Goal: Task Accomplishment & Management: Manage account settings

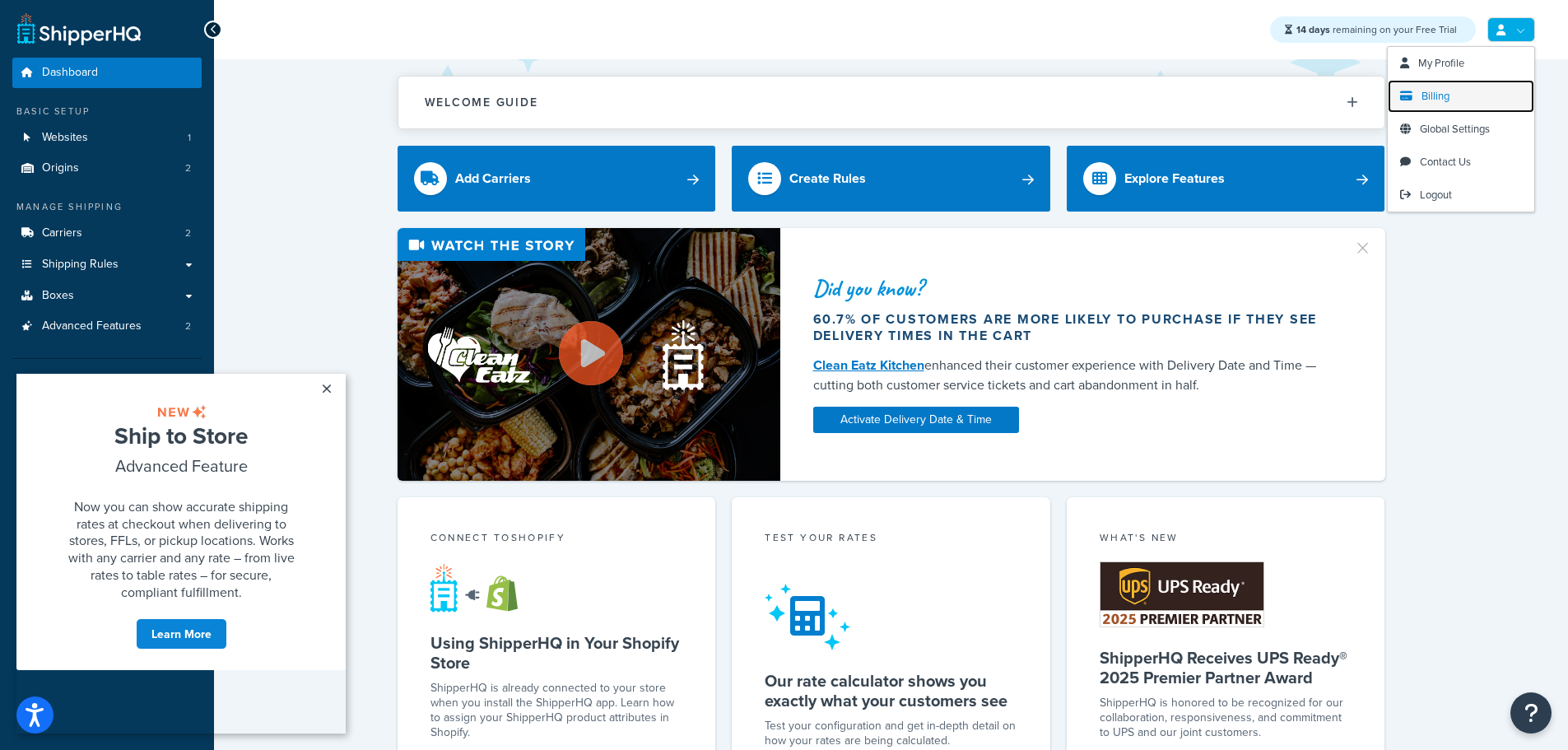
click at [1448, 96] on span "Billing" at bounding box center [1435, 95] width 28 height 16
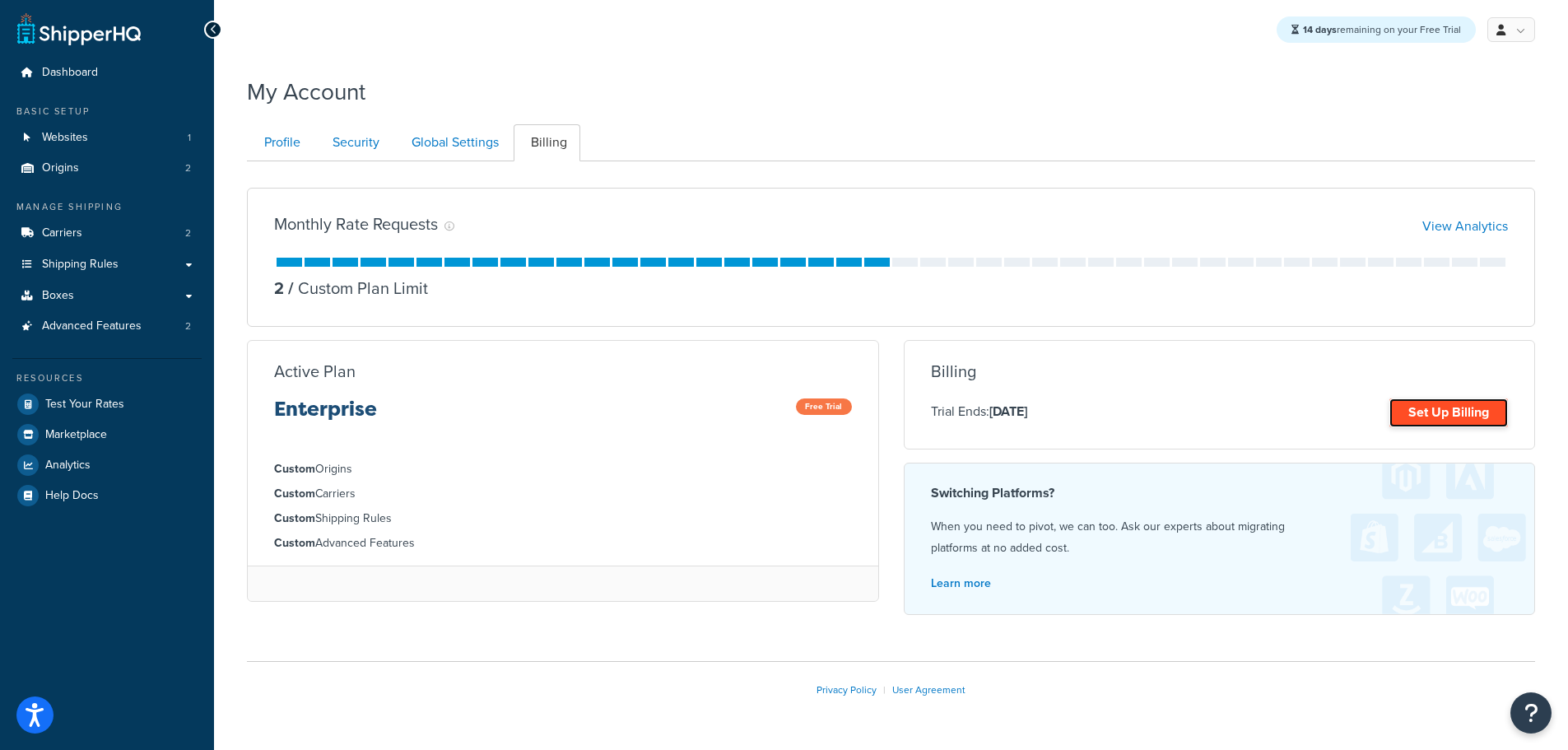
click at [1426, 402] on link "Set Up Billing" at bounding box center [1448, 412] width 118 height 29
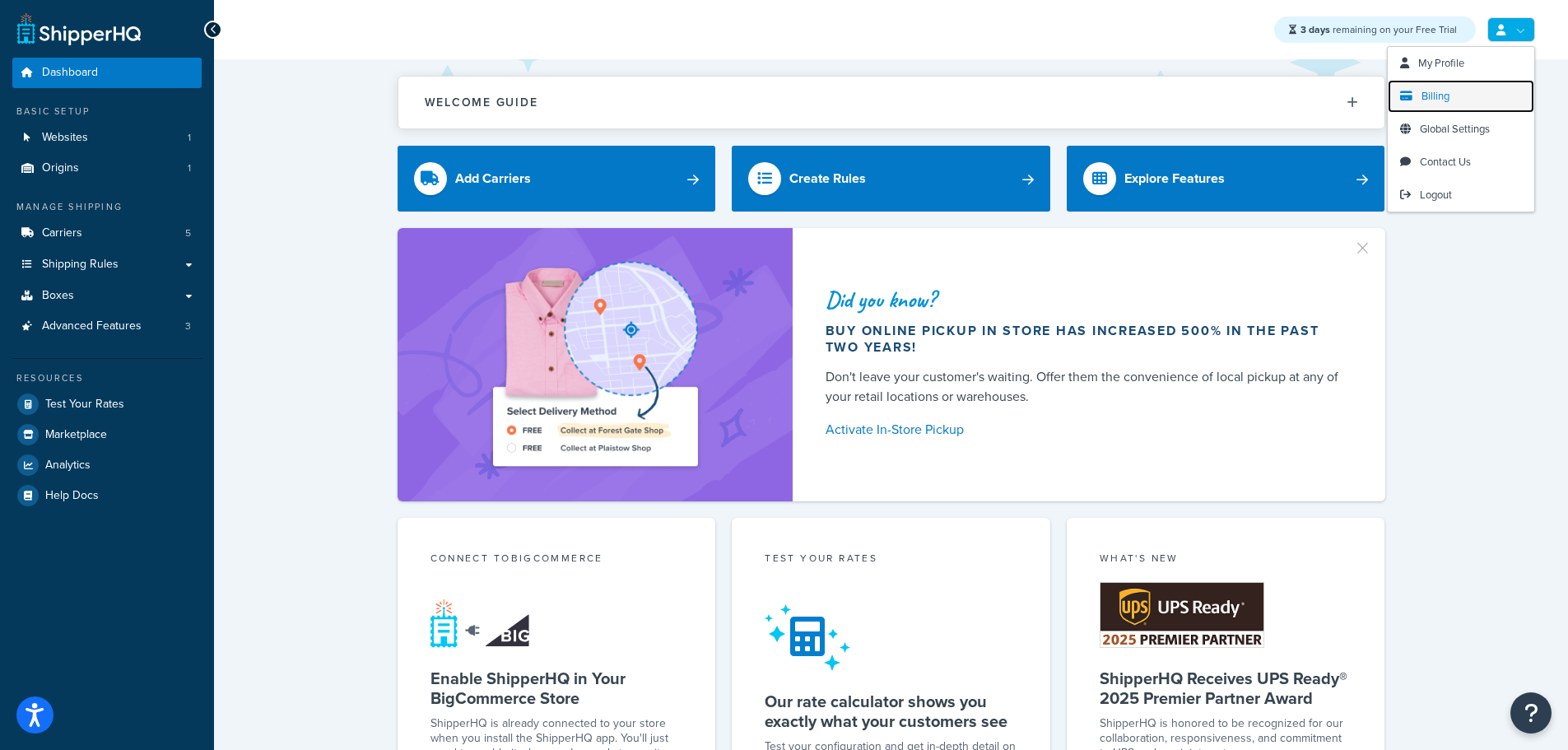
click at [1453, 104] on link "Billing" at bounding box center [1460, 97] width 147 height 33
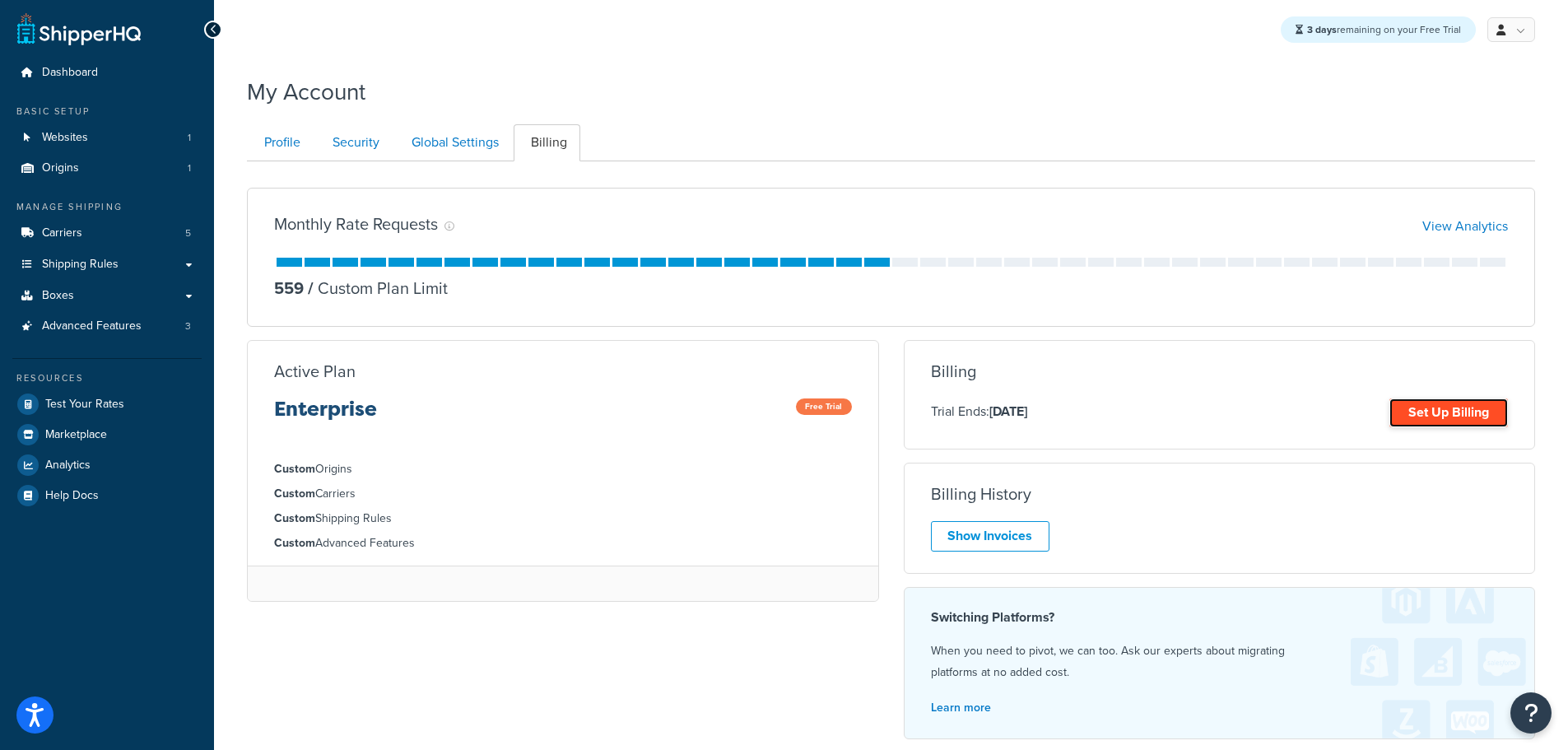
click at [1452, 410] on link "Set Up Billing" at bounding box center [1448, 412] width 118 height 29
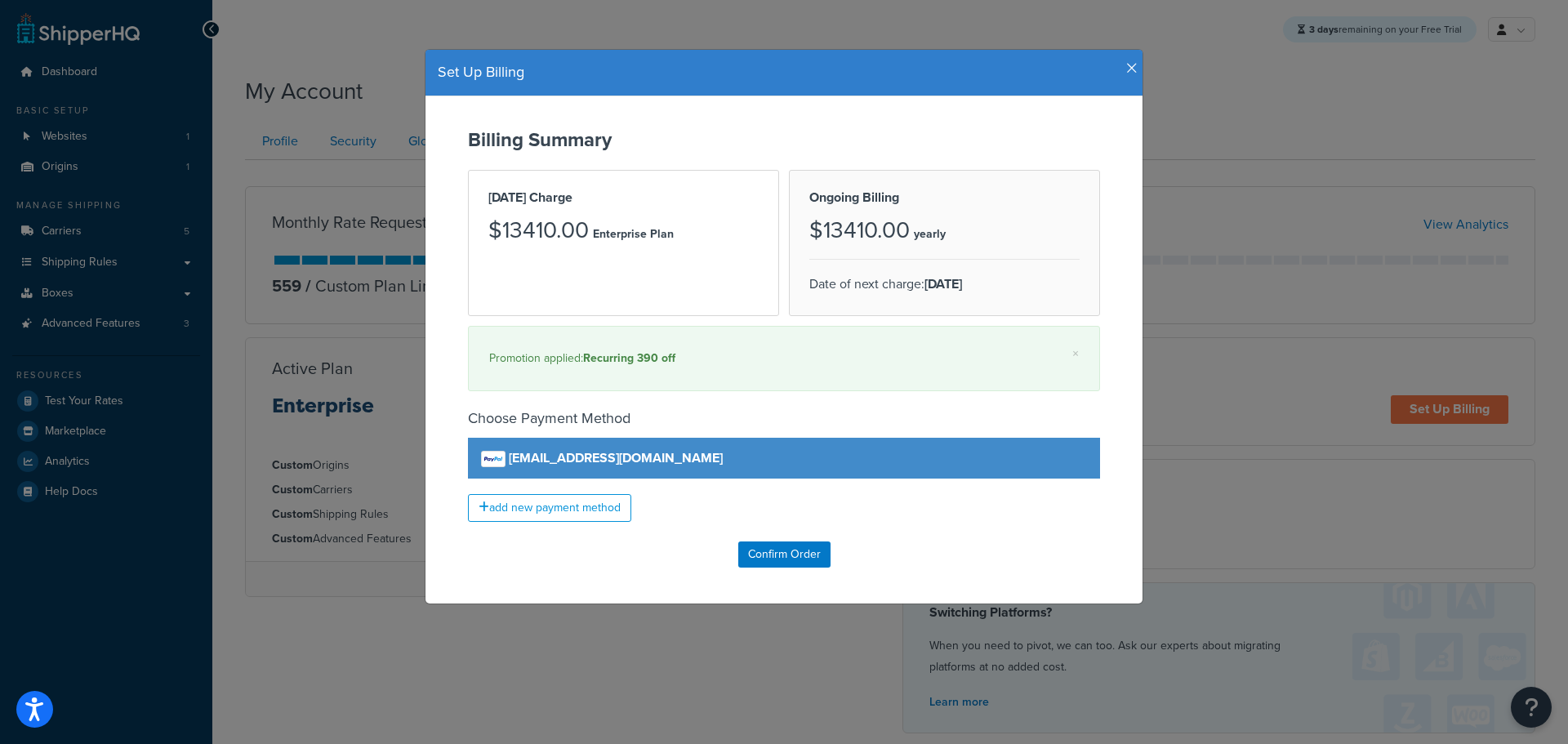
click at [1119, 70] on h4 "Set Up Billing" at bounding box center [784, 72] width 693 height 21
click at [1126, 67] on icon "button" at bounding box center [1131, 69] width 11 height 15
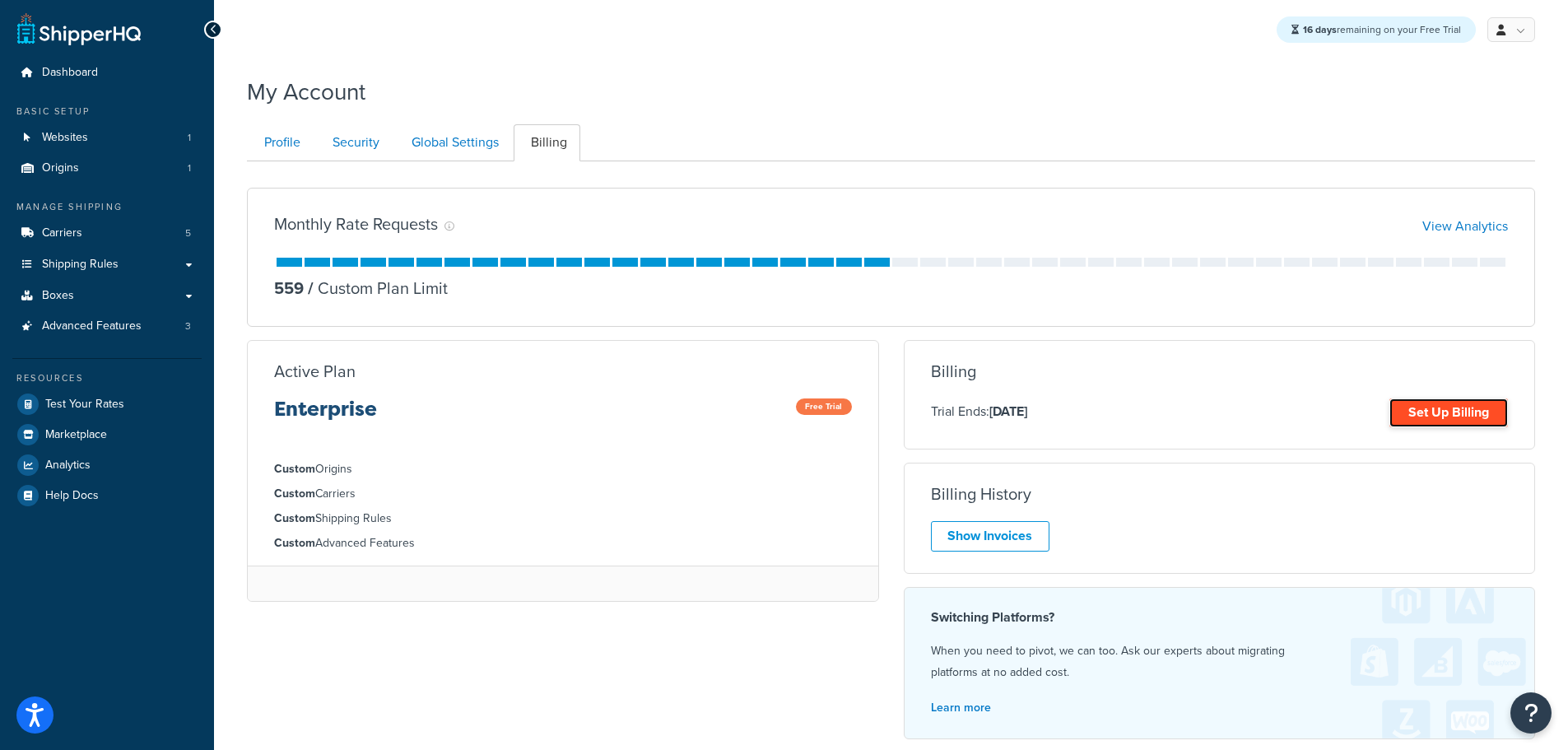
click at [1408, 399] on link "Set Up Billing" at bounding box center [1448, 412] width 118 height 29
